Goal: Navigation & Orientation: Find specific page/section

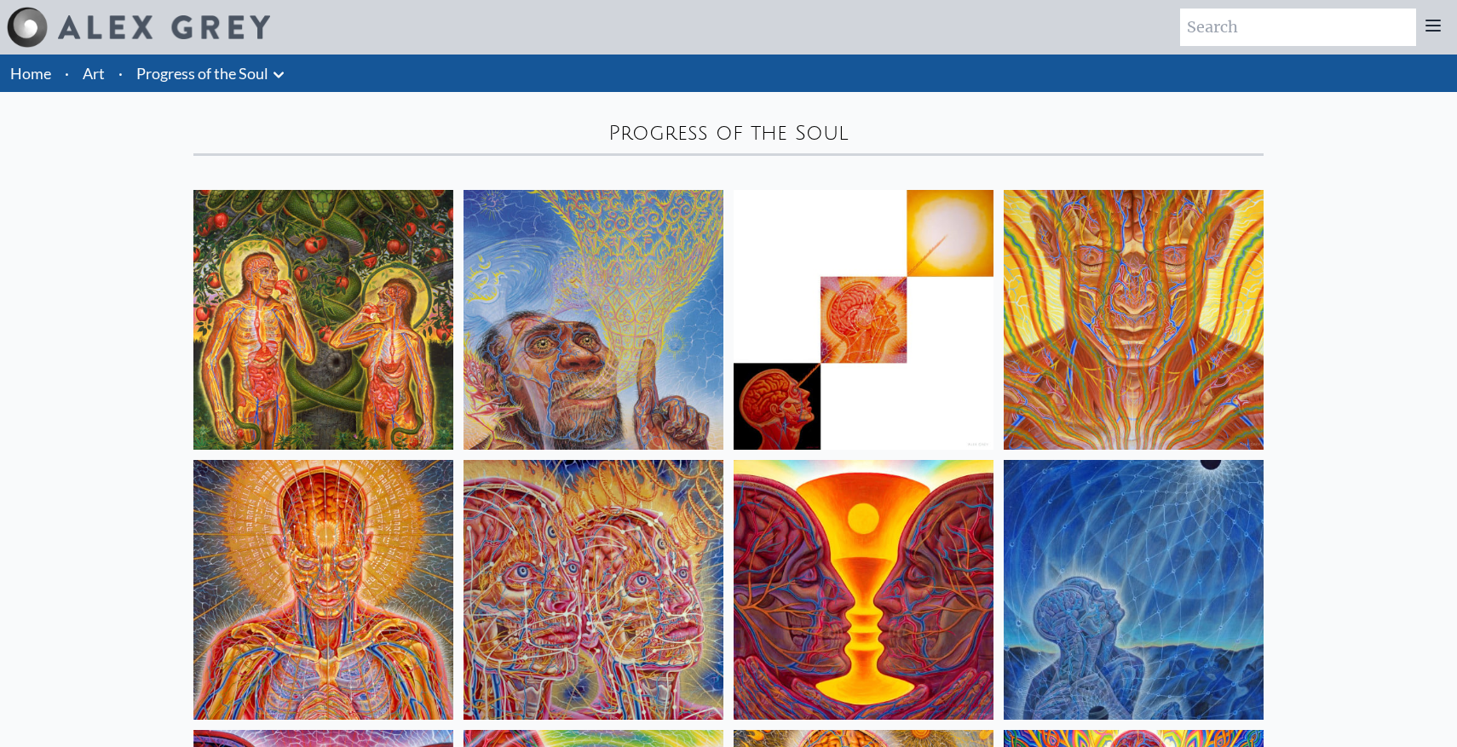
click at [272, 84] on icon at bounding box center [278, 75] width 20 height 20
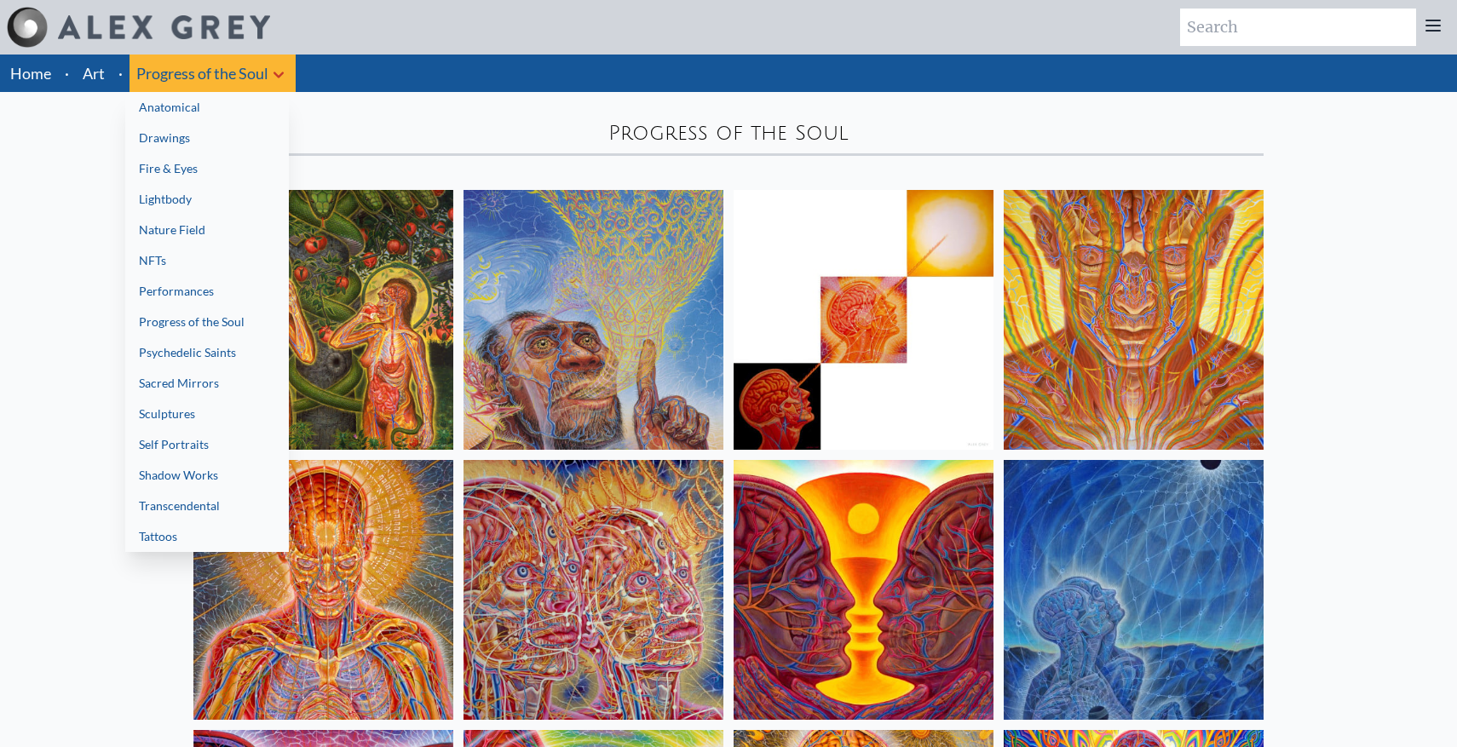
click at [210, 365] on link "Psychedelic Saints" at bounding box center [207, 352] width 164 height 31
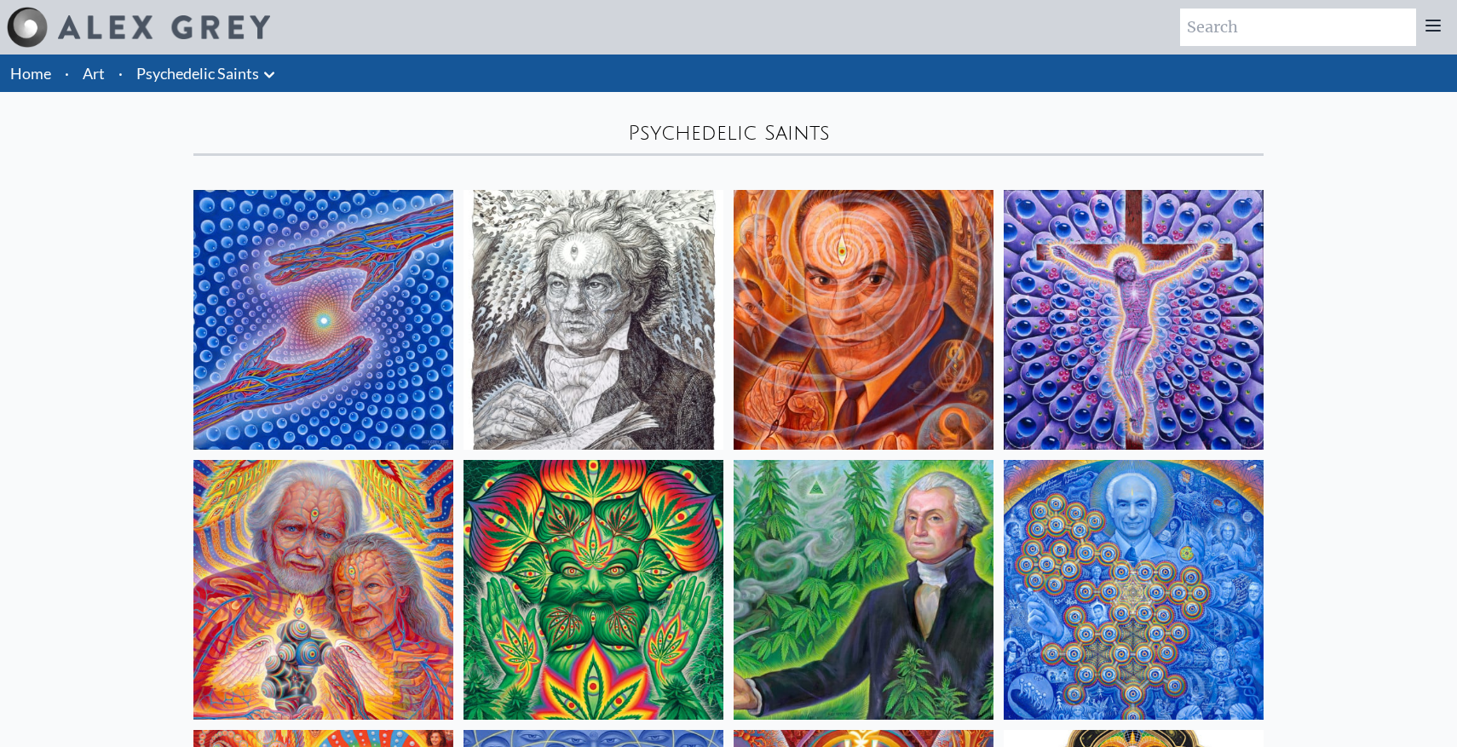
click at [262, 72] on icon at bounding box center [269, 75] width 20 height 20
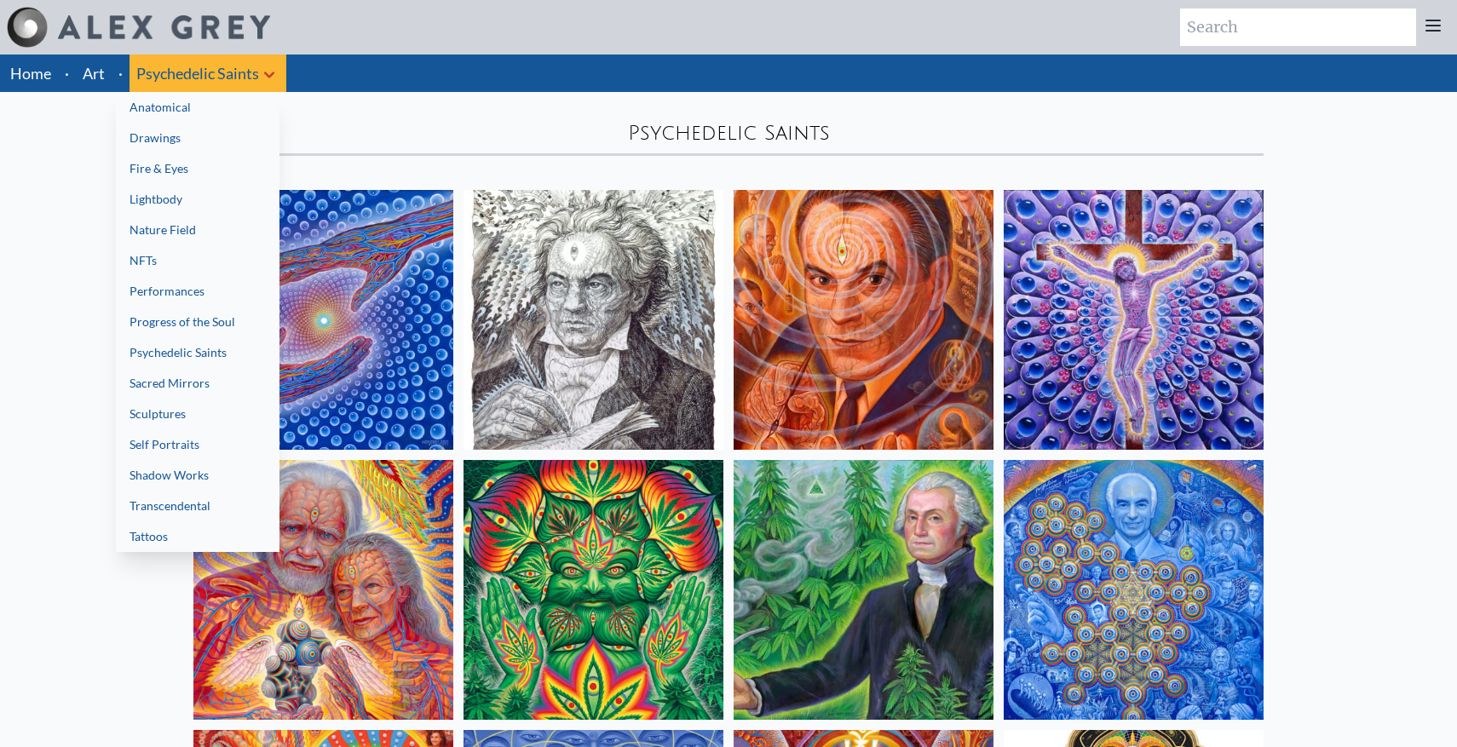
click at [175, 377] on link "Sacred Mirrors" at bounding box center [198, 383] width 164 height 31
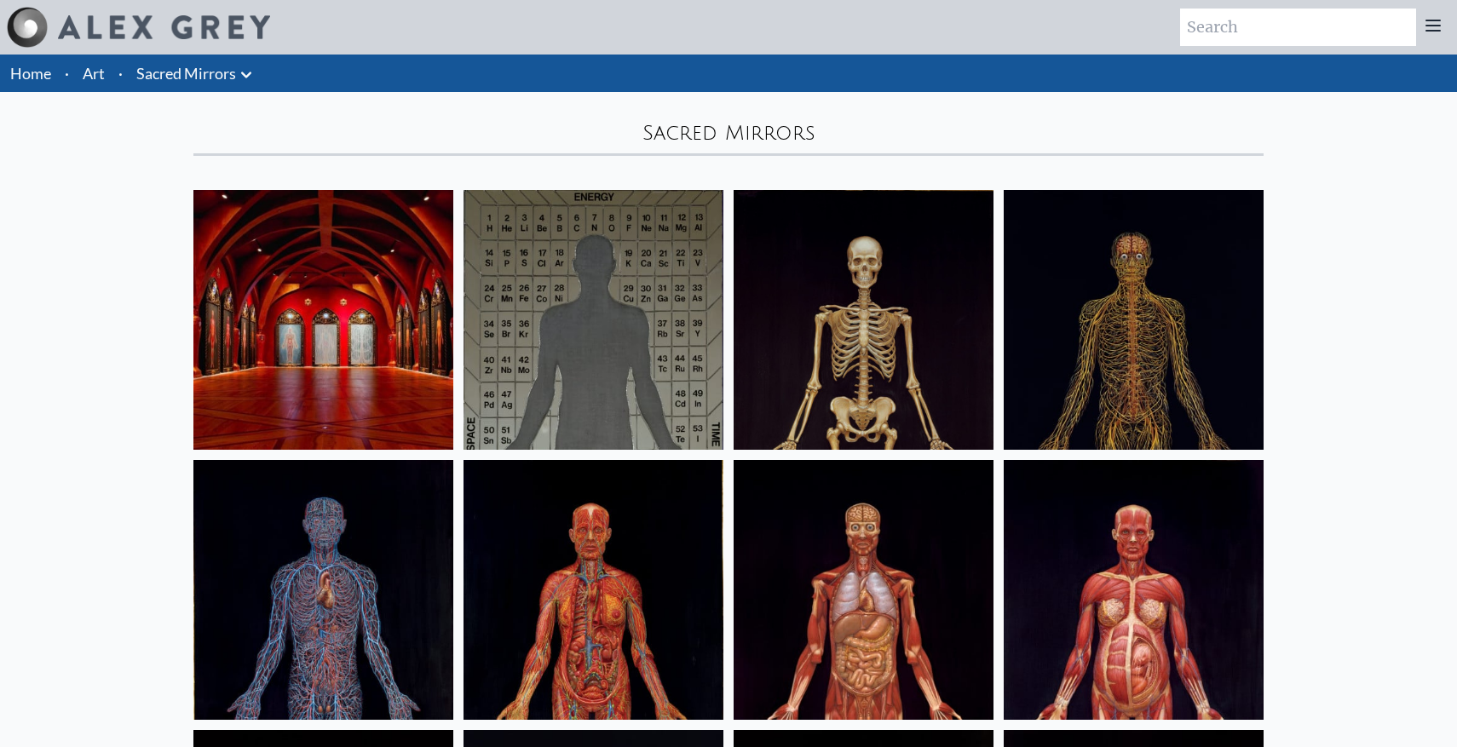
click at [249, 80] on icon at bounding box center [246, 75] width 20 height 20
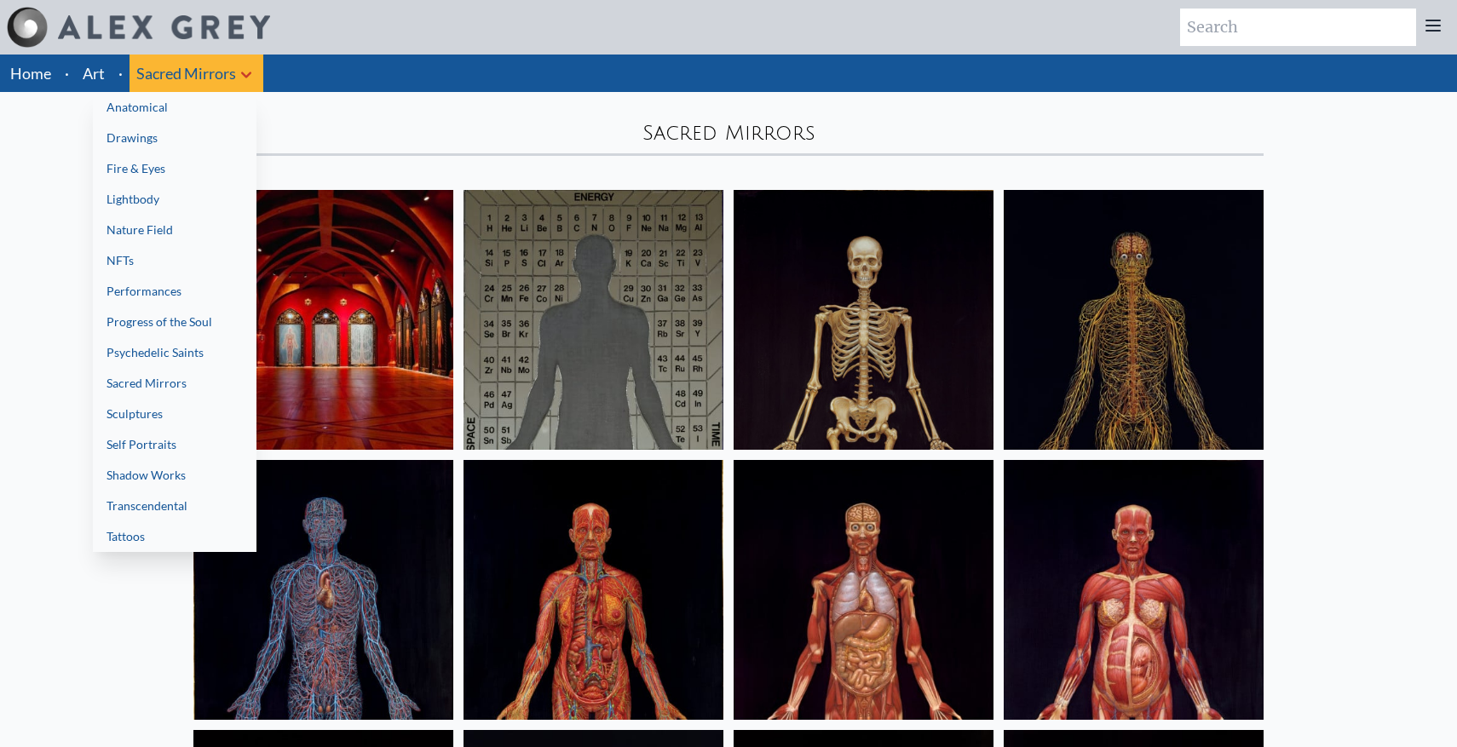
scroll to position [2, 0]
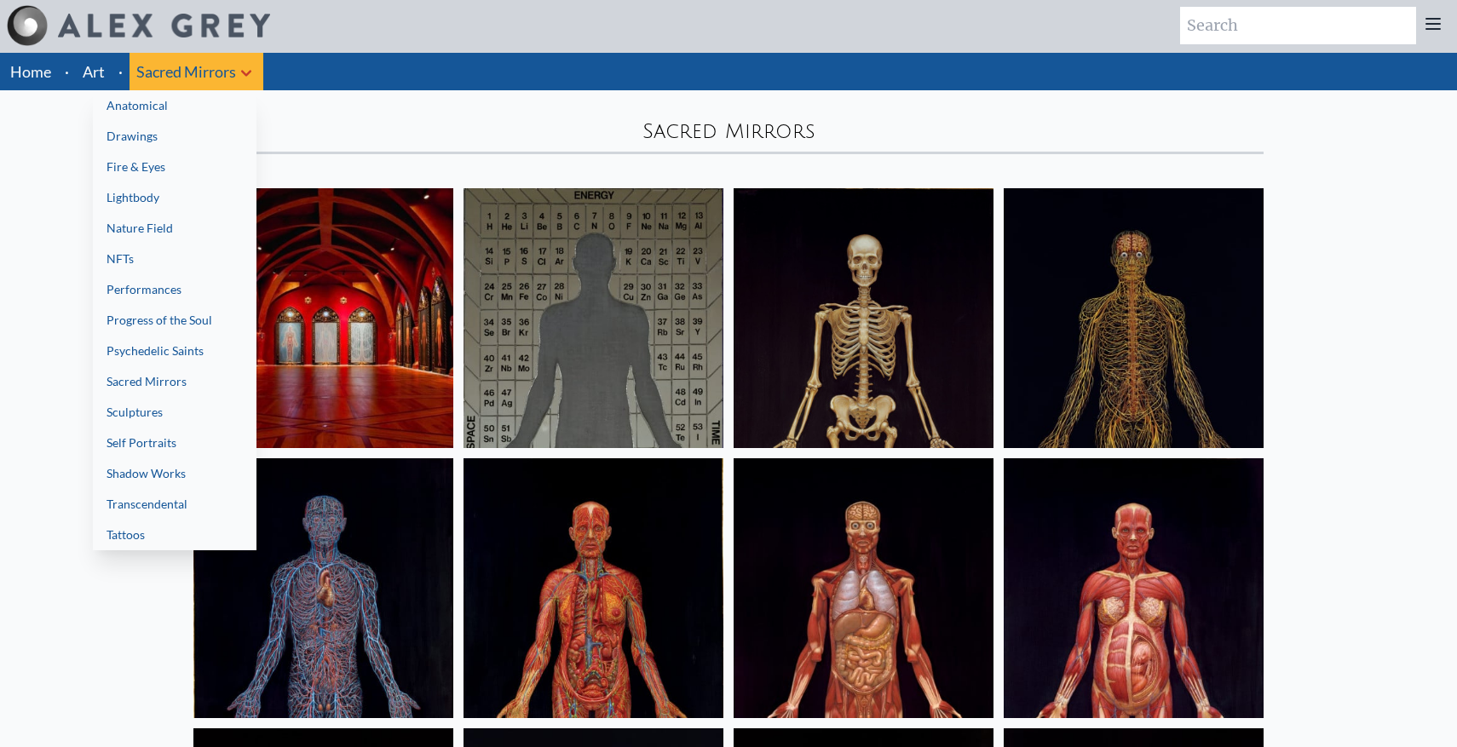
click at [177, 413] on link "Sculptures" at bounding box center [175, 412] width 164 height 31
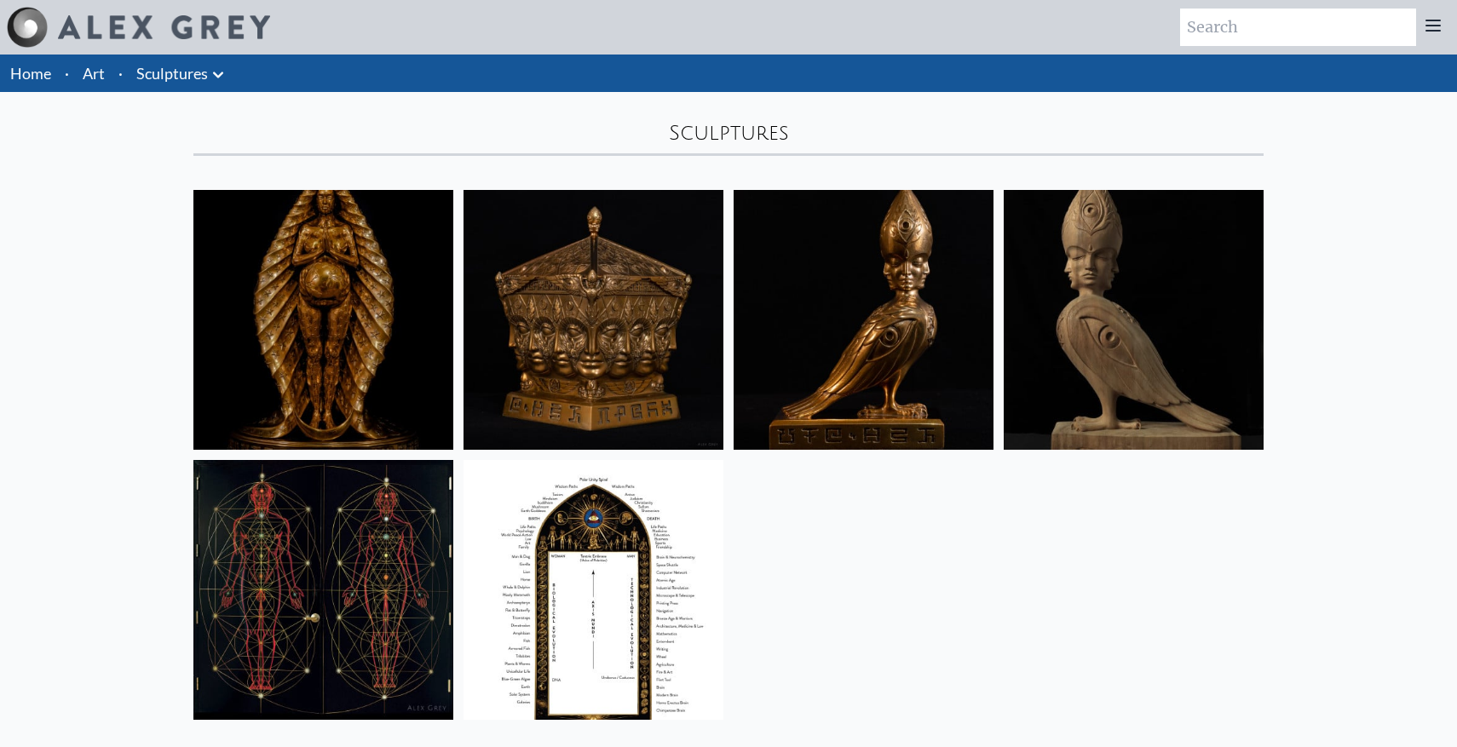
click at [216, 78] on icon at bounding box center [218, 75] width 20 height 20
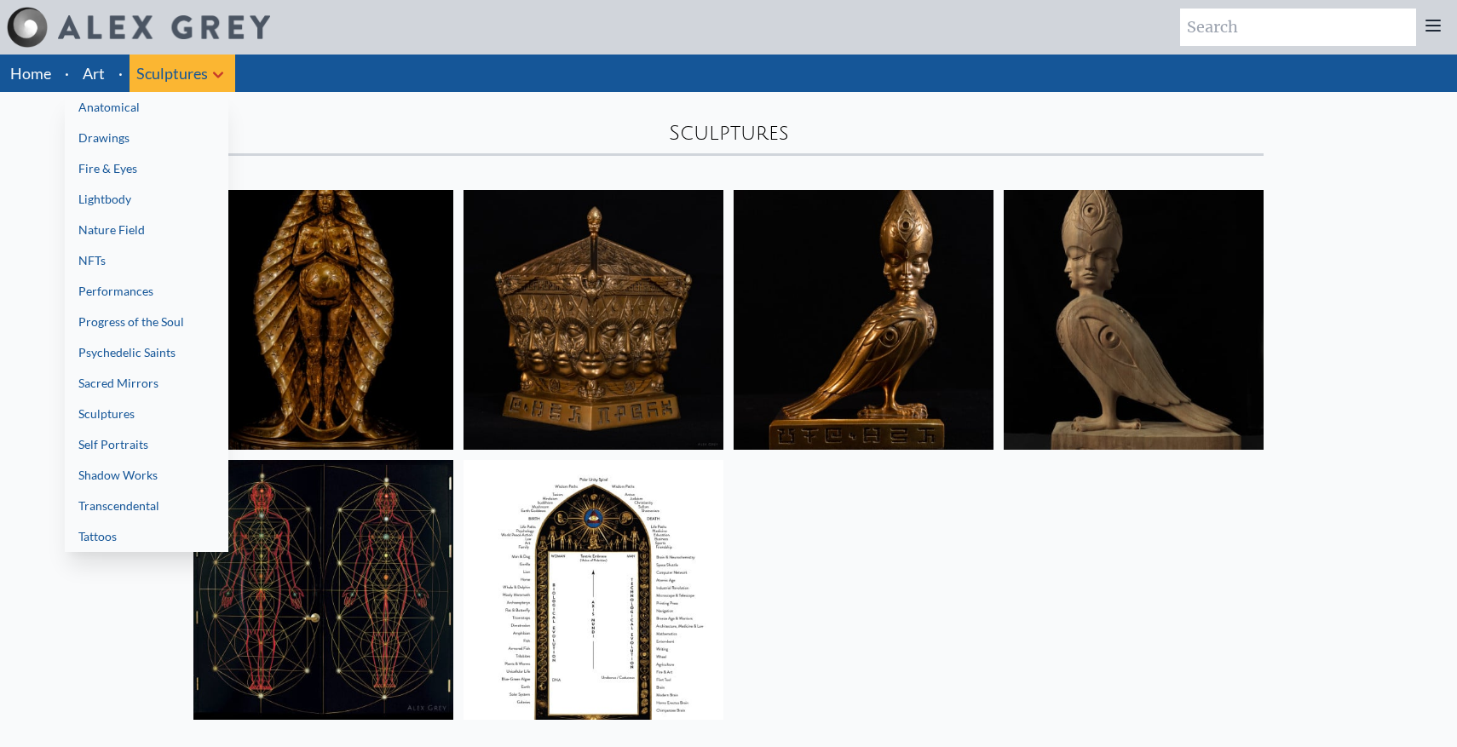
click at [148, 466] on link "Shadow Works" at bounding box center [147, 475] width 164 height 31
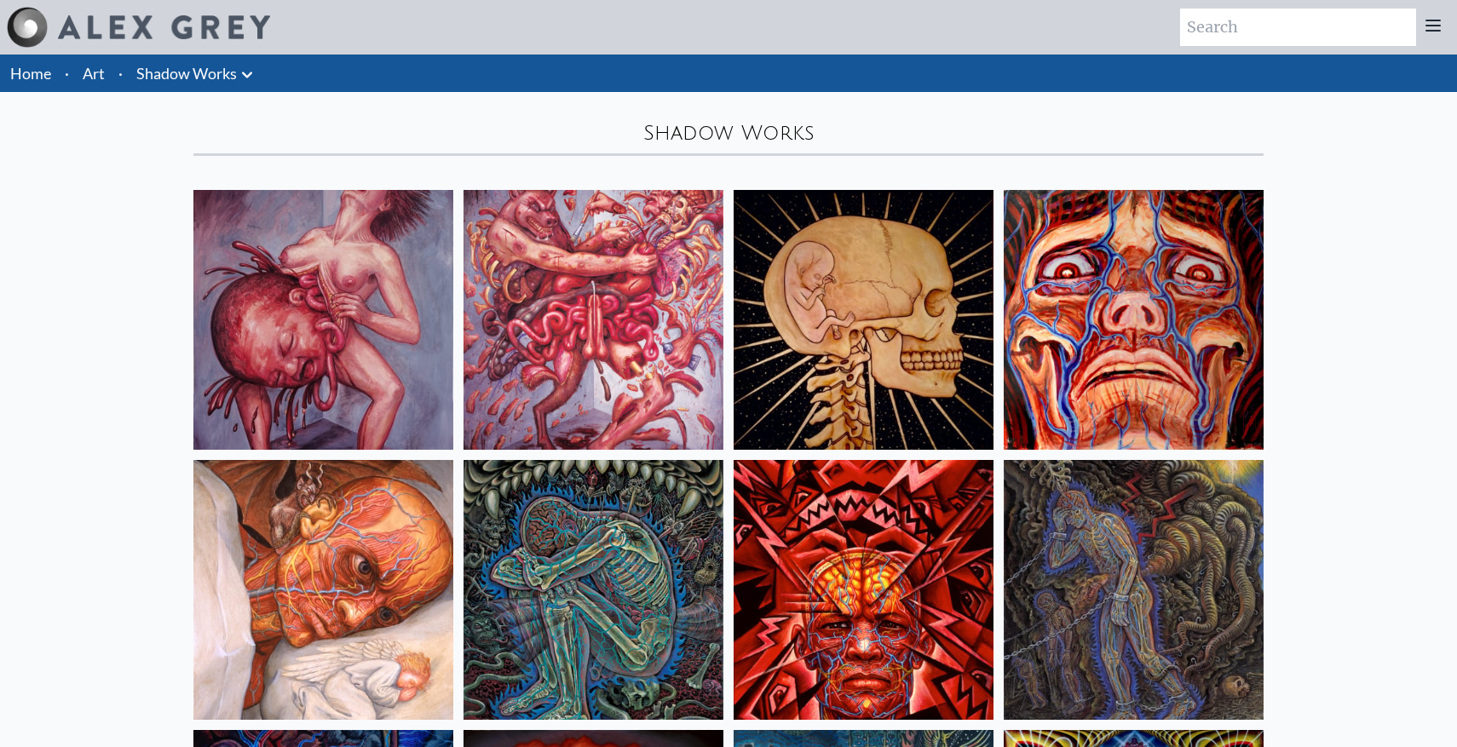
click at [175, 66] on link "Shadow Works" at bounding box center [186, 73] width 101 height 24
click at [249, 77] on icon at bounding box center [247, 75] width 20 height 20
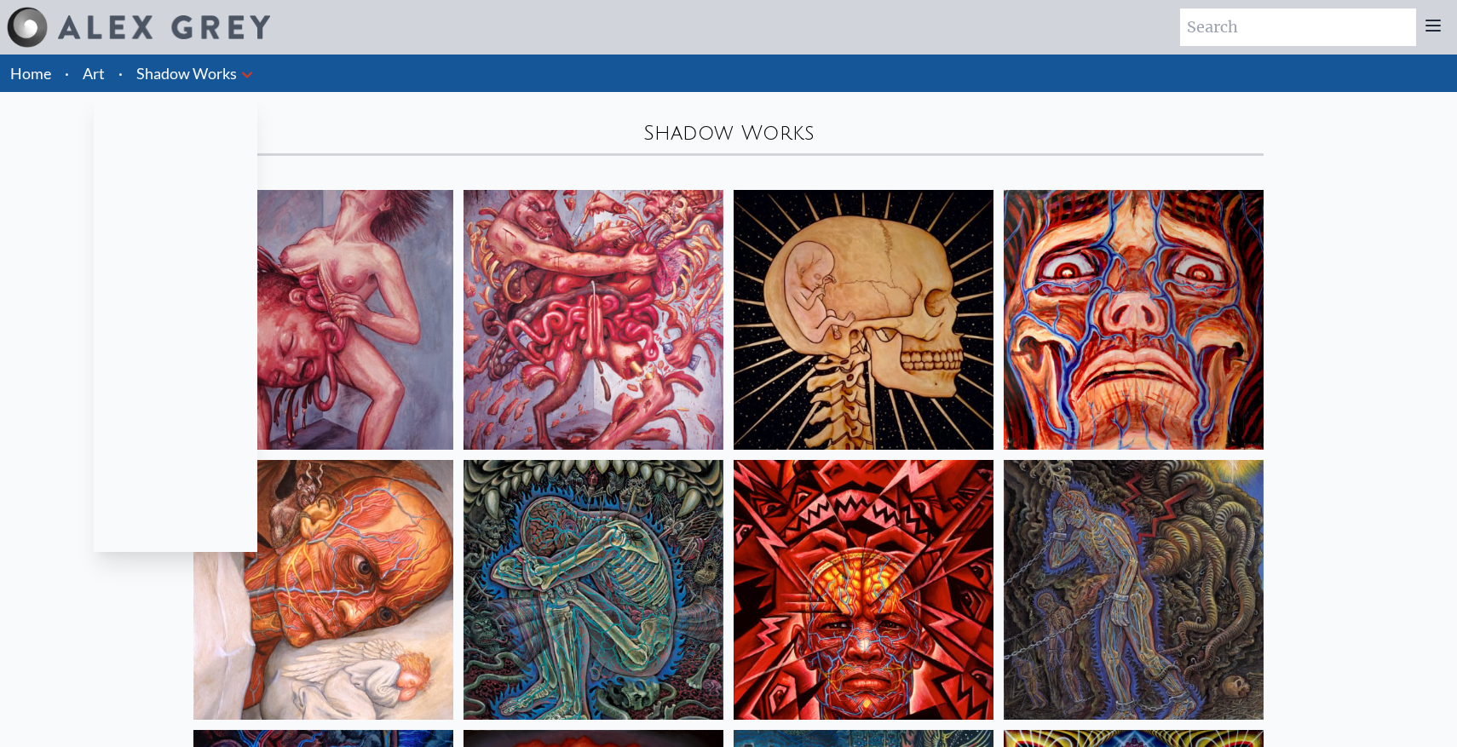
click at [158, 507] on link "Transcendental" at bounding box center [176, 506] width 164 height 31
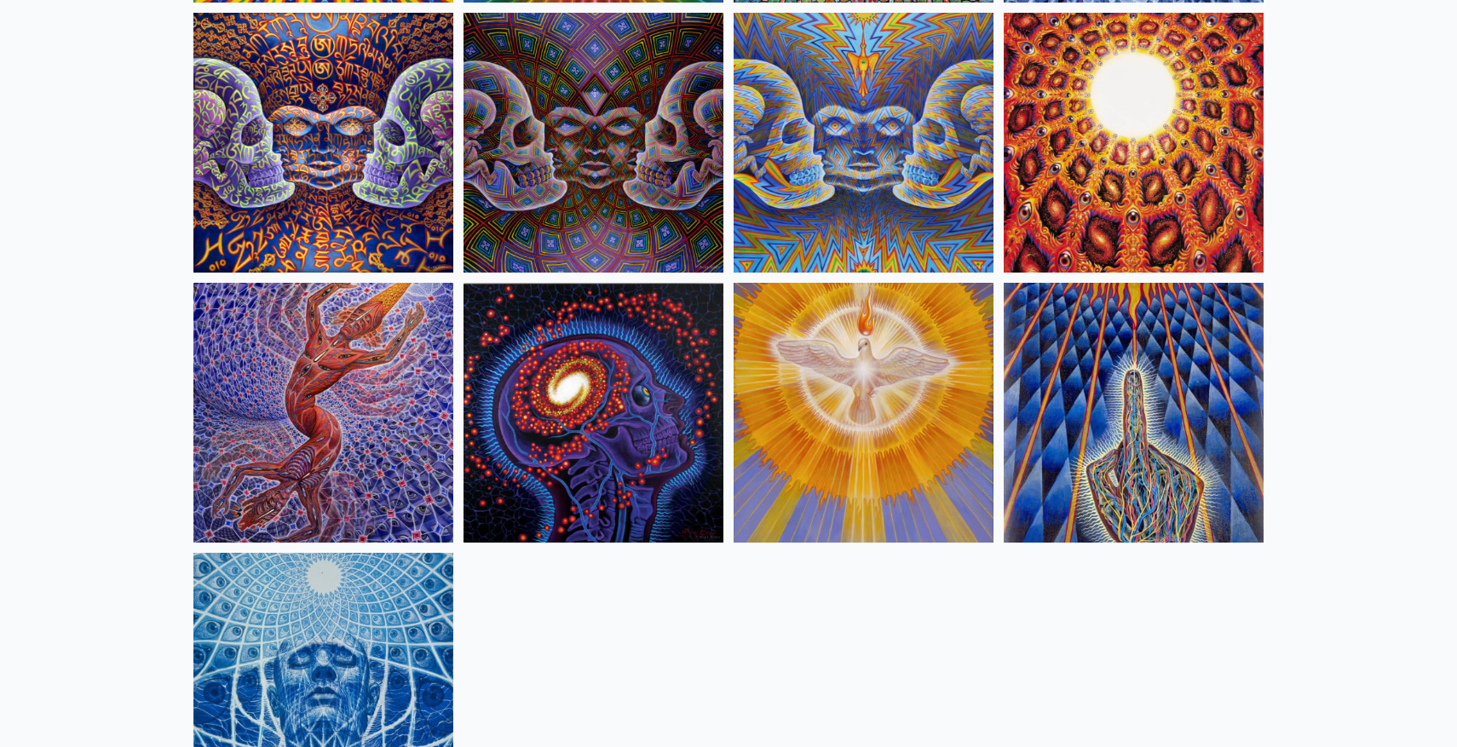
scroll to position [1945, 0]
